Goal: Obtain resource: Obtain resource

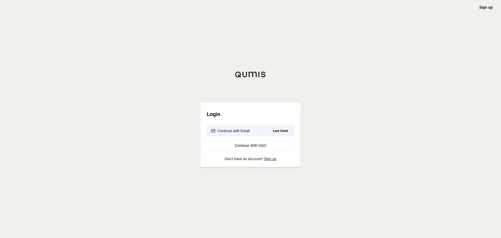
click at [247, 127] on button "Continue with Email Last Used" at bounding box center [251, 131] width 88 height 10
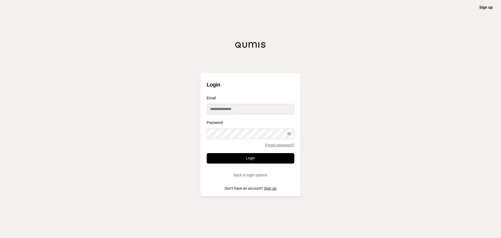
type input "**********"
click at [252, 157] on button "Login" at bounding box center [251, 158] width 88 height 10
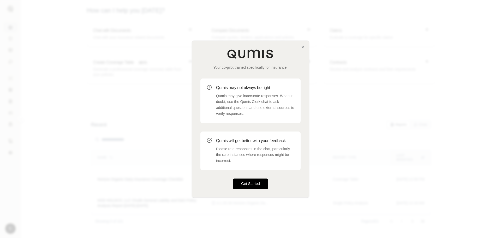
click at [240, 182] on button "Get Started" at bounding box center [250, 183] width 35 height 10
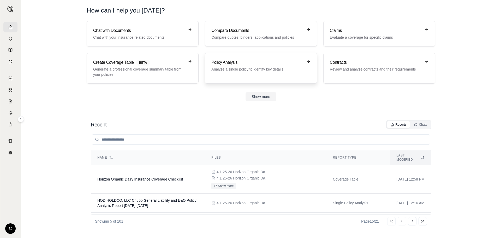
click at [220, 61] on h3 "Policy Analysis" at bounding box center [257, 62] width 92 height 6
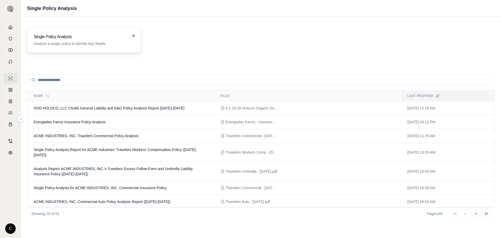
click at [124, 47] on div "Single Policy Analysis Analyze a single policy to identify key details" at bounding box center [84, 40] width 114 height 26
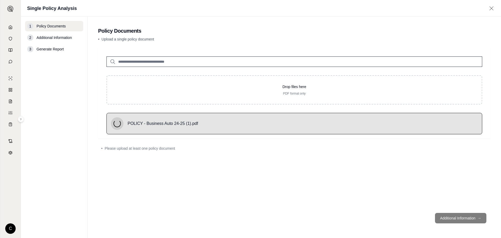
click at [446, 219] on footer "Additional Information →" at bounding box center [294, 217] width 392 height 19
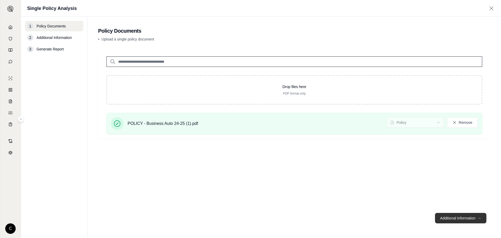
click at [455, 217] on button "Additional Information →" at bounding box center [460, 218] width 51 height 10
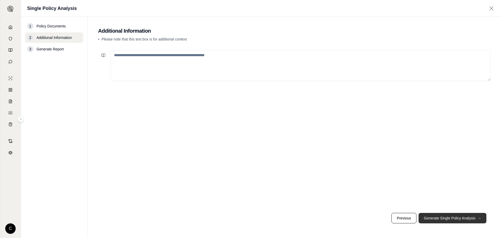
click at [432, 217] on button "Generate Single Policy Analysis →" at bounding box center [453, 218] width 68 height 10
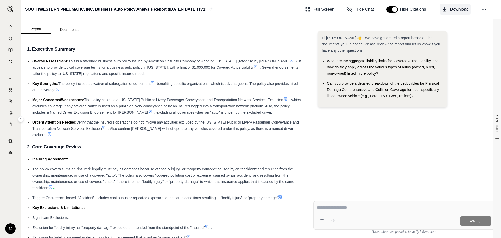
click at [458, 5] on button "Download" at bounding box center [455, 9] width 31 height 10
click at [12, 26] on icon at bounding box center [10, 27] width 4 height 4
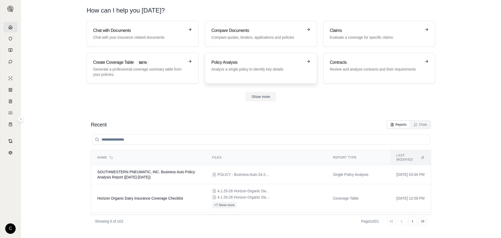
click at [219, 61] on h3 "Policy Analysis" at bounding box center [257, 62] width 92 height 6
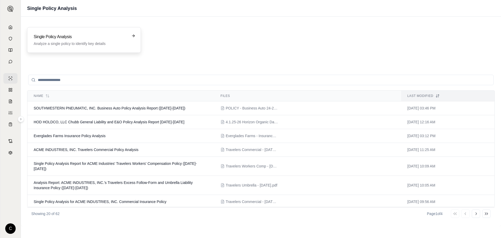
click at [74, 39] on h3 "Single Policy Analysis" at bounding box center [80, 37] width 93 height 6
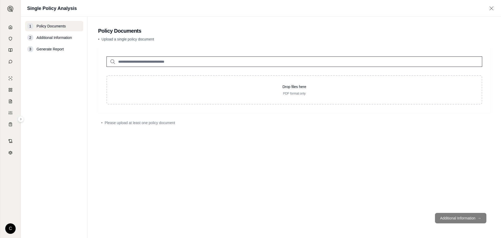
click at [74, 39] on div "2 Additional Information" at bounding box center [54, 37] width 58 height 10
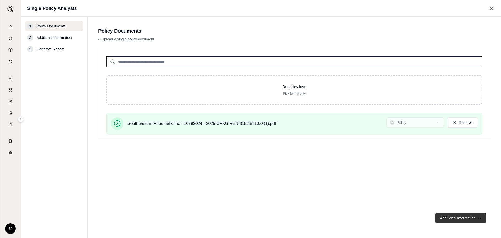
click at [457, 215] on button "Additional Information →" at bounding box center [460, 218] width 51 height 10
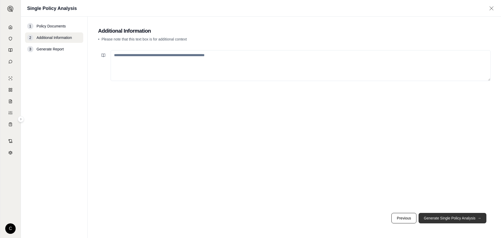
click at [445, 220] on button "Generate Single Policy Analysis →" at bounding box center [453, 218] width 68 height 10
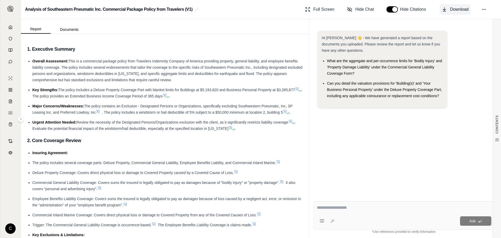
click at [461, 7] on span "Download" at bounding box center [459, 9] width 19 height 6
click at [14, 29] on link at bounding box center [10, 27] width 14 height 10
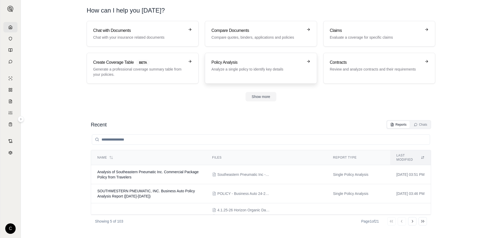
click at [223, 65] on div "Policy Analysis Analyze a single policy to identify key details" at bounding box center [257, 65] width 92 height 13
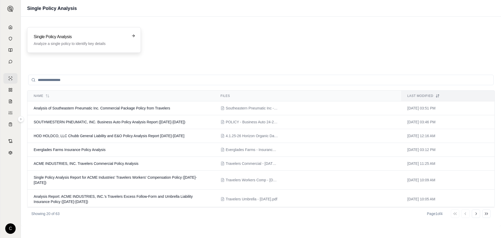
click at [123, 39] on h3 "Single Policy Analysis" at bounding box center [80, 37] width 93 height 6
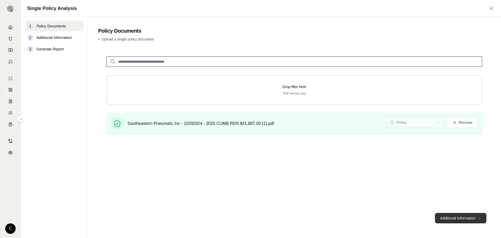
click at [461, 220] on button "Additional Information →" at bounding box center [460, 218] width 51 height 10
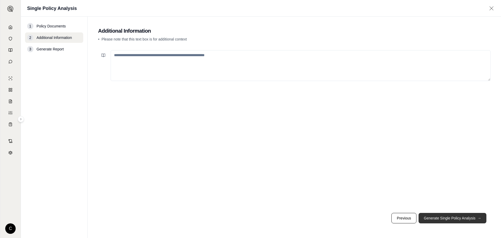
click at [461, 220] on button "Generate Single Policy Analysis →" at bounding box center [453, 218] width 68 height 10
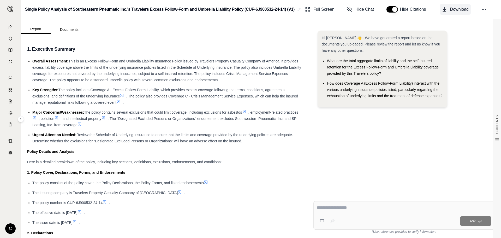
click at [459, 9] on span "Download" at bounding box center [459, 9] width 19 height 6
click at [11, 27] on polyline at bounding box center [10, 28] width 1 height 2
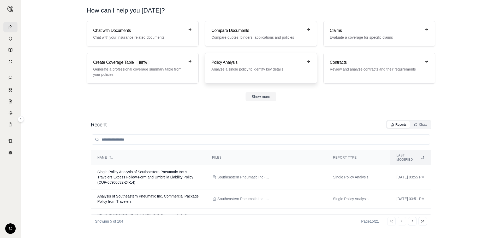
click at [209, 64] on link "Policy Analysis Analyze a single policy to identify key details" at bounding box center [261, 68] width 112 height 31
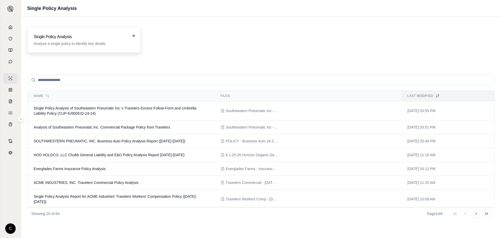
click at [97, 45] on p "Analyze a single policy to identify key details" at bounding box center [80, 43] width 93 height 5
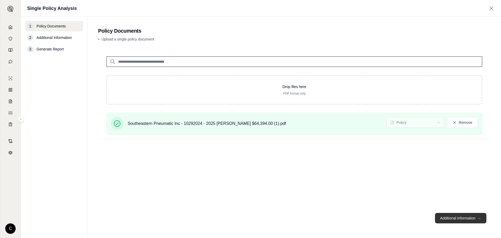
click at [465, 214] on button "Additional Information →" at bounding box center [460, 218] width 51 height 10
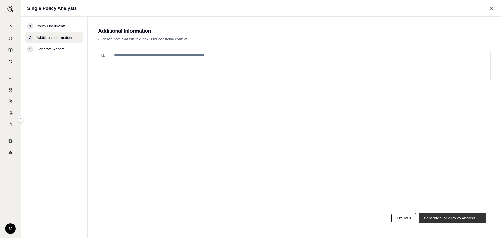
click at [464, 218] on button "Generate Single Policy Analysis →" at bounding box center [453, 218] width 68 height 10
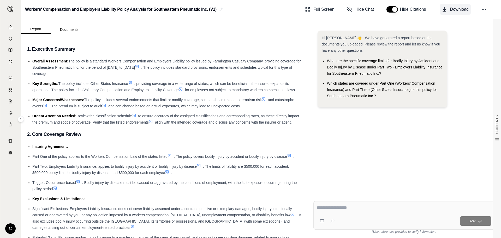
click at [452, 6] on button "Download" at bounding box center [455, 9] width 31 height 10
click at [13, 29] on link at bounding box center [10, 27] width 14 height 10
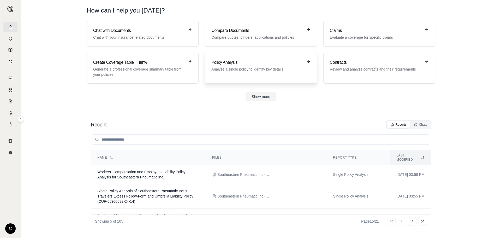
click at [218, 60] on h3 "Policy Analysis" at bounding box center [257, 62] width 92 height 6
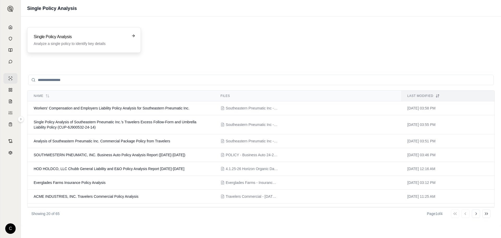
click at [69, 43] on p "Analyze a single policy to identify key details" at bounding box center [80, 43] width 93 height 5
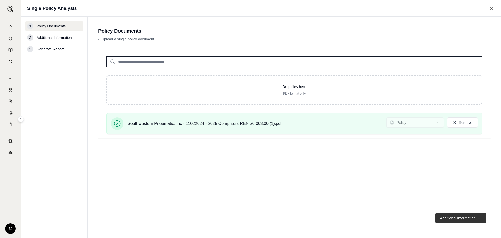
click at [464, 217] on button "Additional Information →" at bounding box center [460, 218] width 51 height 10
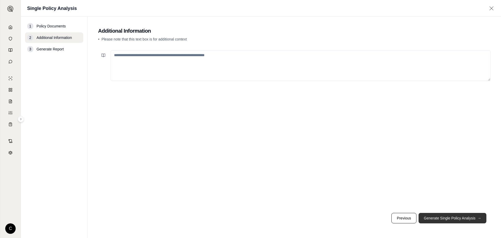
click at [443, 221] on button "Generate Single Policy Analysis →" at bounding box center [453, 218] width 68 height 10
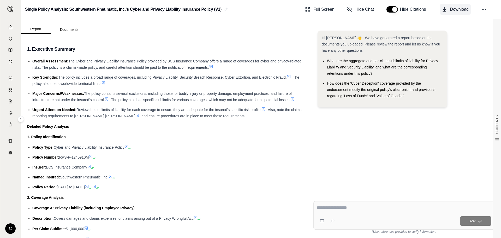
click at [449, 6] on button "Download" at bounding box center [455, 9] width 31 height 10
click at [10, 31] on link at bounding box center [10, 27] width 14 height 10
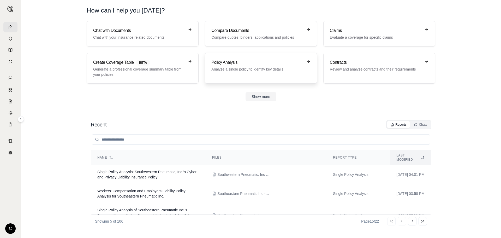
click at [269, 68] on p "Analyze a single policy to identify key details" at bounding box center [257, 69] width 92 height 5
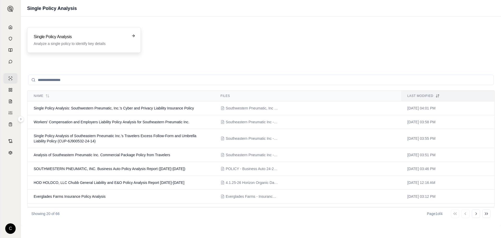
click at [91, 44] on p "Analyze a single policy to identify key details" at bounding box center [80, 43] width 93 height 5
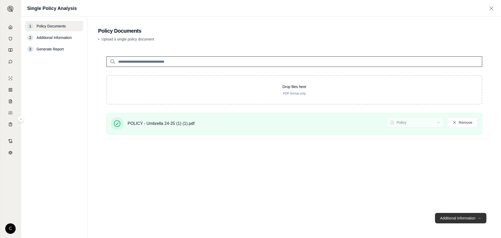
click at [469, 220] on button "Additional Information →" at bounding box center [460, 218] width 51 height 10
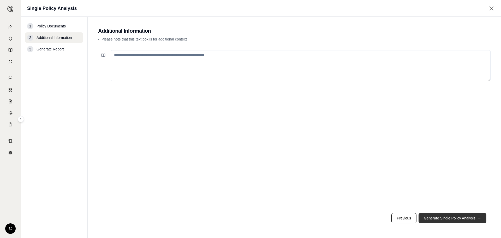
click at [474, 220] on button "Generate Single Policy Analysis →" at bounding box center [453, 218] width 68 height 10
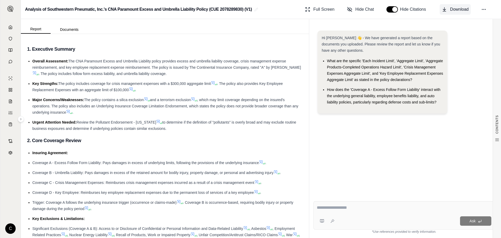
click at [451, 8] on span "Download" at bounding box center [459, 9] width 19 height 6
click at [376, 169] on div "Hi [PERSON_NAME] 👋 - We have generated a report based on the documents you uplo…" at bounding box center [403, 109] width 181 height 166
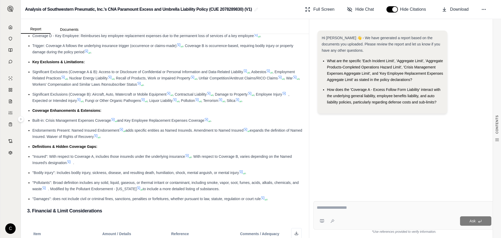
scroll to position [235, 0]
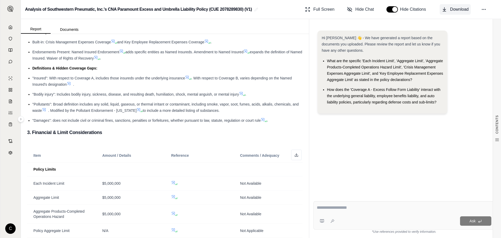
click at [454, 8] on span "Download" at bounding box center [459, 9] width 19 height 6
click at [9, 25] on icon at bounding box center [10, 27] width 4 height 4
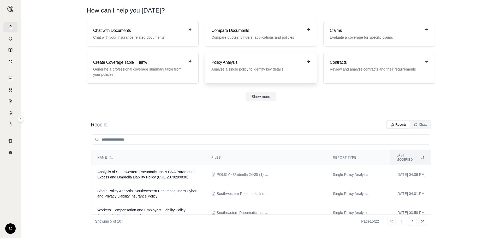
click at [248, 68] on p "Analyze a single policy to identify key details" at bounding box center [257, 69] width 92 height 5
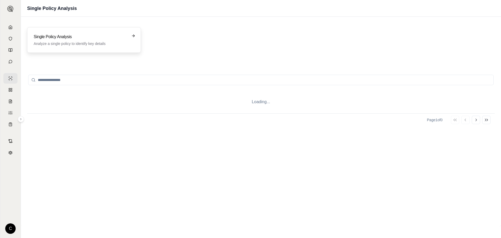
click at [69, 43] on p "Analyze a single policy to identify key details" at bounding box center [80, 43] width 93 height 5
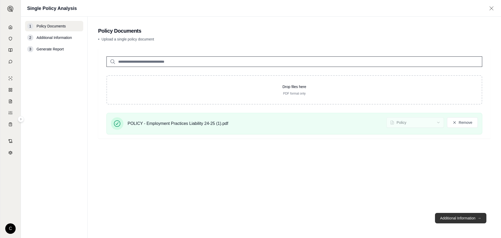
click at [454, 214] on button "Additional Information →" at bounding box center [460, 218] width 51 height 10
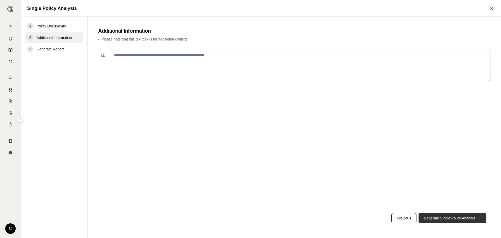
click at [454, 215] on button "Generate Single Policy Analysis →" at bounding box center [453, 218] width 68 height 10
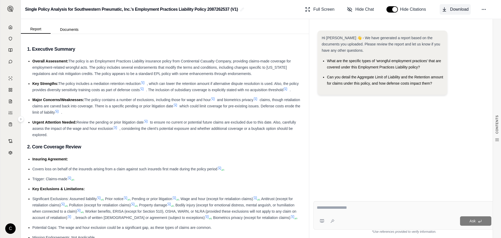
click at [455, 11] on span "Download" at bounding box center [459, 9] width 19 height 6
click at [7, 27] on link at bounding box center [10, 27] width 14 height 10
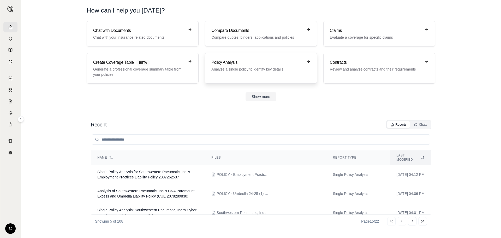
click at [234, 75] on div "Policy Analysis Analyze a single policy to identify key details" at bounding box center [260, 68] width 99 height 18
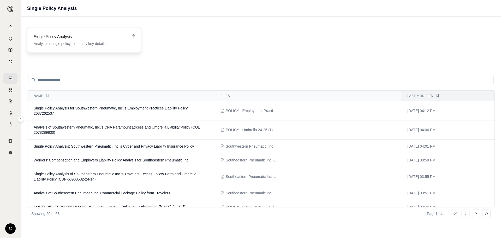
click at [77, 36] on h3 "Single Policy Analysis" at bounding box center [80, 37] width 93 height 6
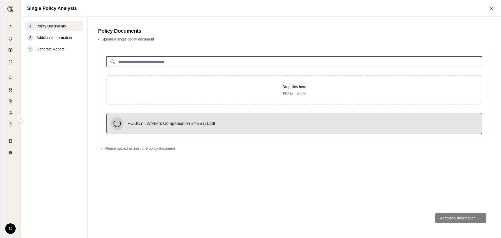
click at [443, 216] on footer "Additional Information →" at bounding box center [294, 217] width 392 height 19
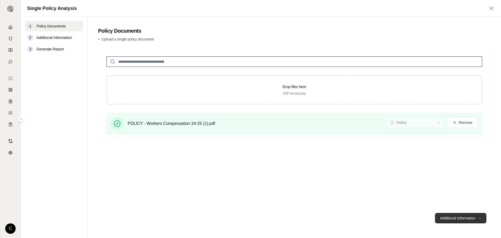
click at [446, 219] on button "Additional Information →" at bounding box center [460, 218] width 51 height 10
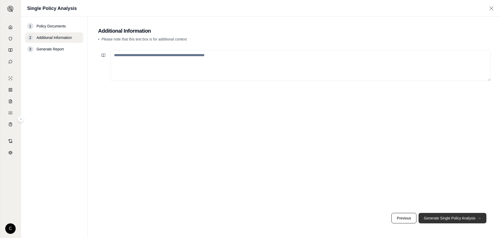
click at [446, 219] on button "Generate Single Policy Analysis →" at bounding box center [453, 218] width 68 height 10
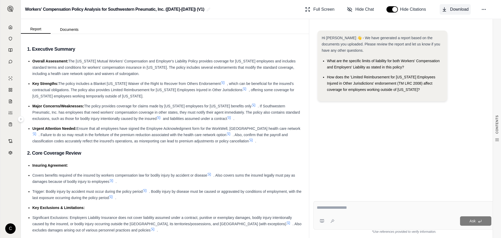
click at [450, 10] on span "Download" at bounding box center [459, 9] width 19 height 6
